Goal: Navigation & Orientation: Find specific page/section

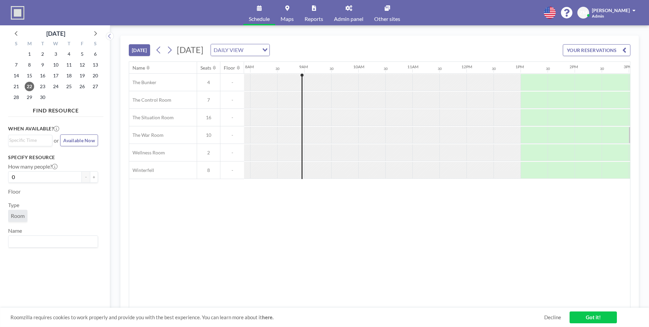
scroll to position [0, 433]
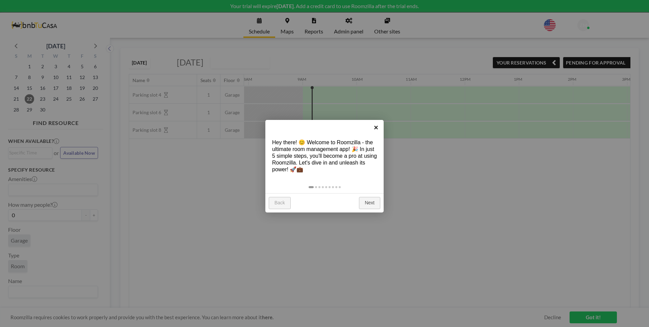
scroll to position [0, 433]
click at [377, 129] on link "×" at bounding box center [376, 127] width 15 height 15
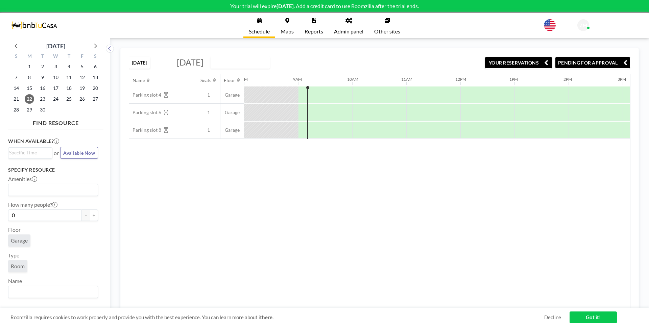
click at [346, 27] on link "Admin panel" at bounding box center [349, 25] width 40 height 25
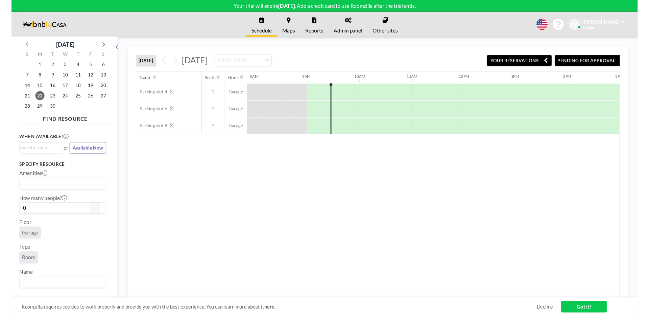
scroll to position [0, 433]
